Goal: Download file/media

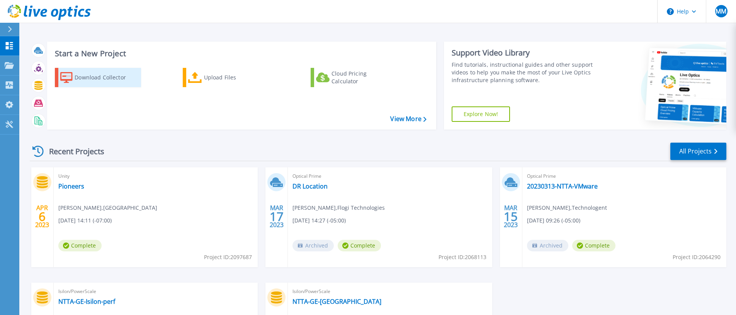
click at [115, 78] on div "Download Collector" at bounding box center [106, 77] width 62 height 15
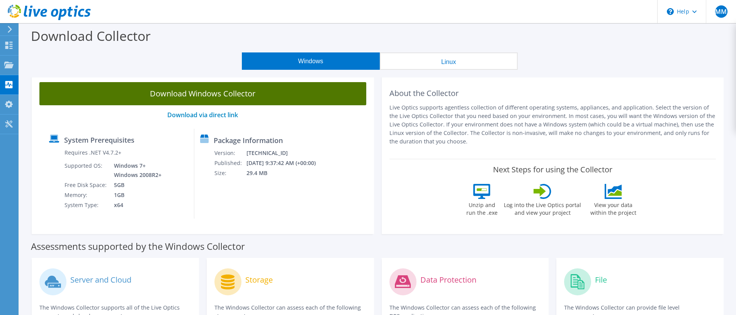
click at [208, 93] on link "Download Windows Collector" at bounding box center [202, 93] width 327 height 23
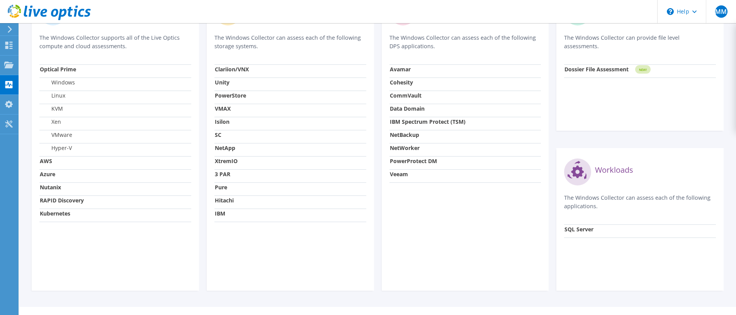
scroll to position [285, 0]
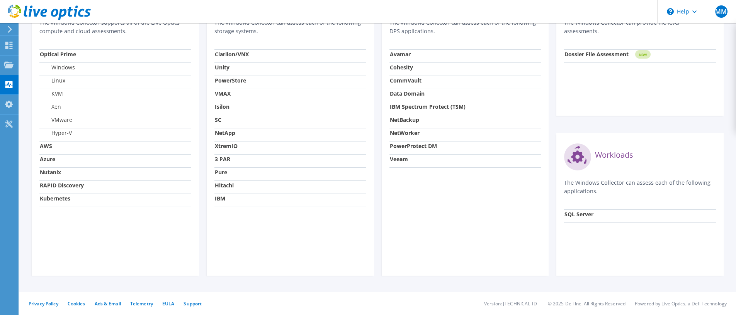
click at [600, 52] on strong "Dossier File Assessment" at bounding box center [596, 54] width 64 height 7
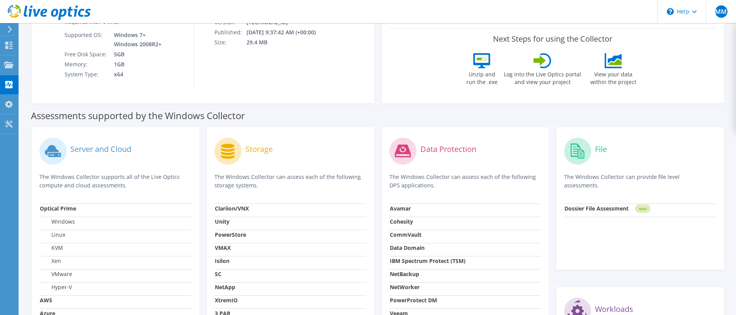
scroll to position [0, 0]
